Goal: Transaction & Acquisition: Purchase product/service

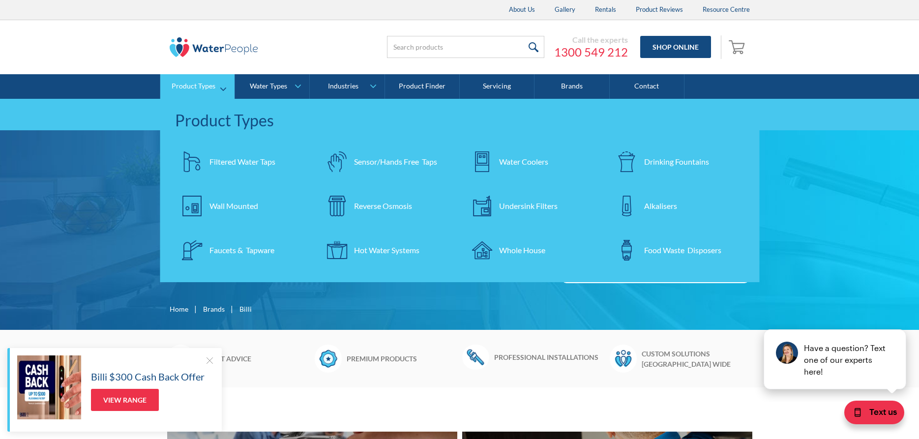
click at [237, 168] on link "Filtered Water Taps" at bounding box center [242, 162] width 135 height 34
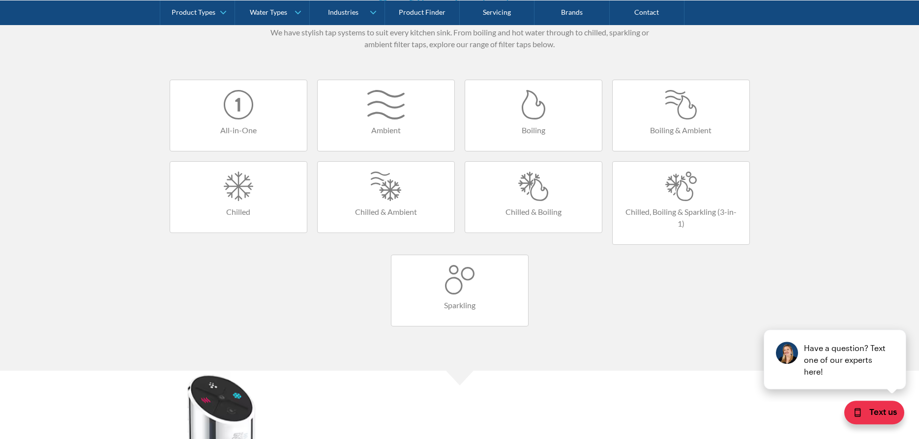
scroll to position [602, 0]
click at [724, 137] on h4 "Boiling & Ambient" at bounding box center [680, 133] width 117 height 12
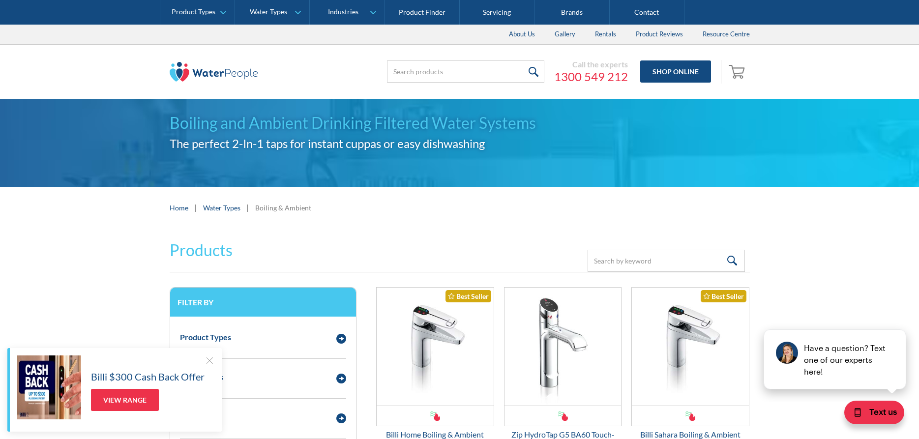
click at [205, 361] on div at bounding box center [210, 360] width 10 height 10
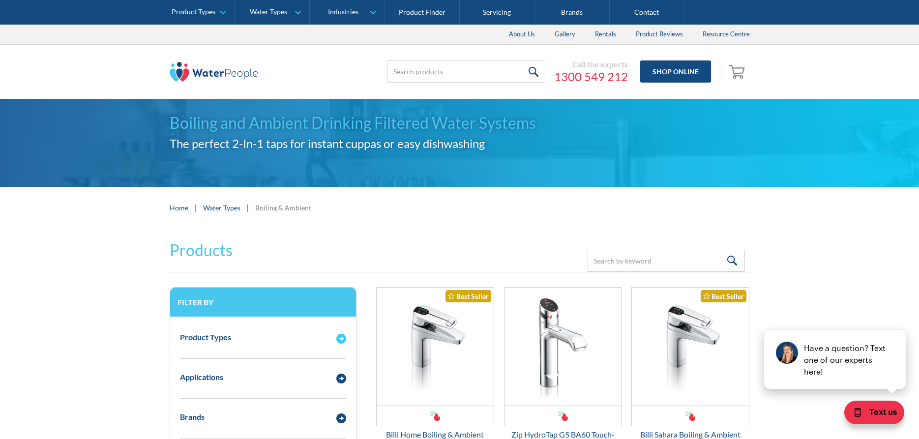
click at [341, 343] on img "Email Form 3" at bounding box center [341, 339] width 10 height 10
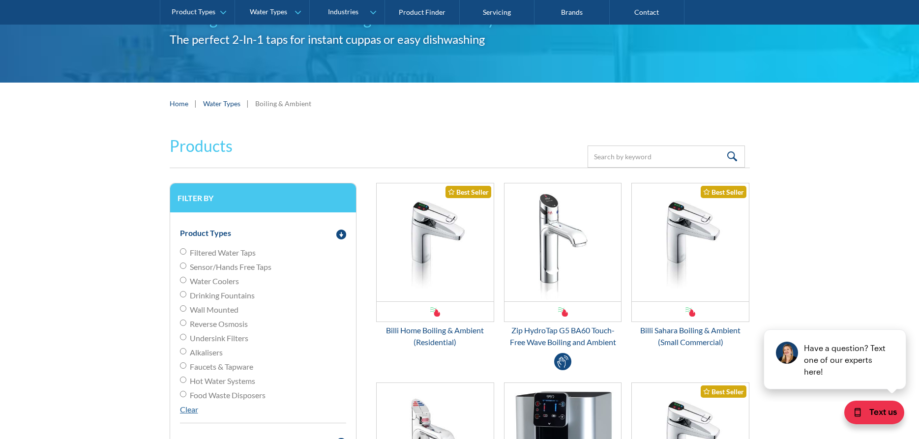
scroll to position [251, 0]
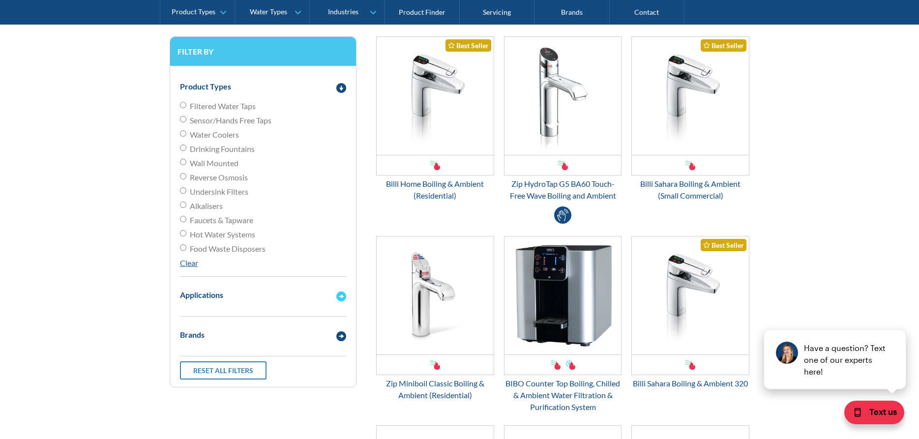
click at [338, 296] on img "Email Form 3" at bounding box center [341, 297] width 10 height 10
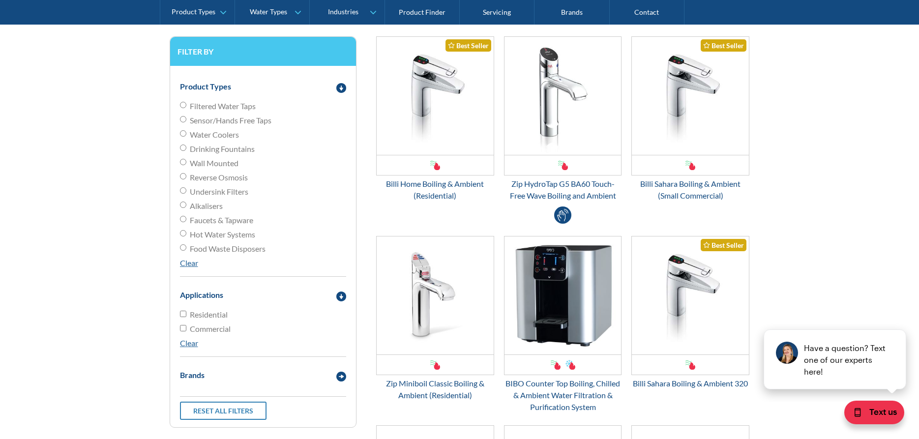
click at [183, 313] on input "Residential" at bounding box center [183, 314] width 6 height 6
checkbox input "true"
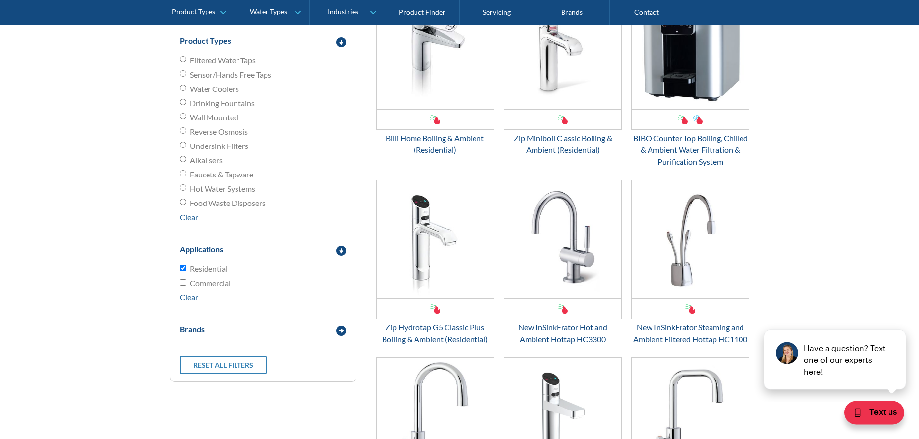
scroll to position [278, 0]
